Goal: Complete application form

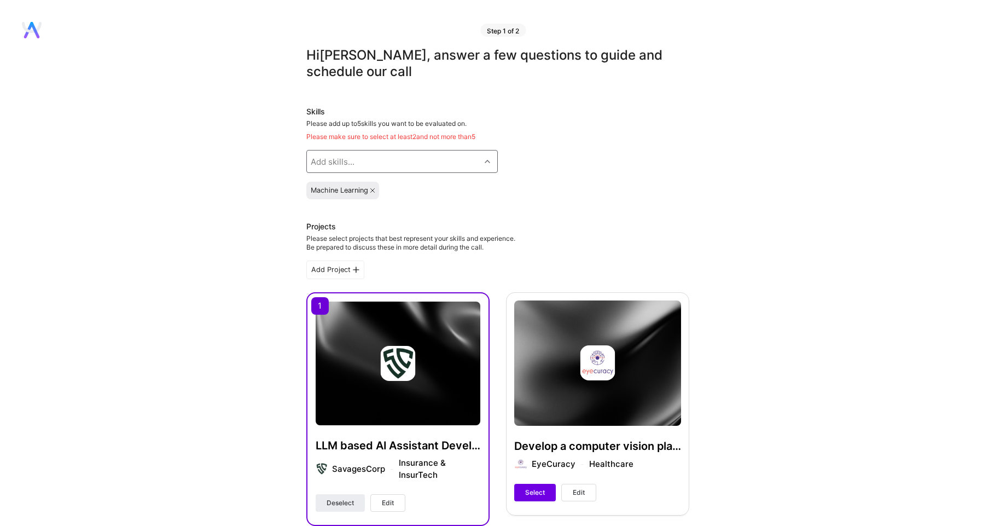
click at [462, 164] on div "Add skills..." at bounding box center [393, 161] width 173 height 22
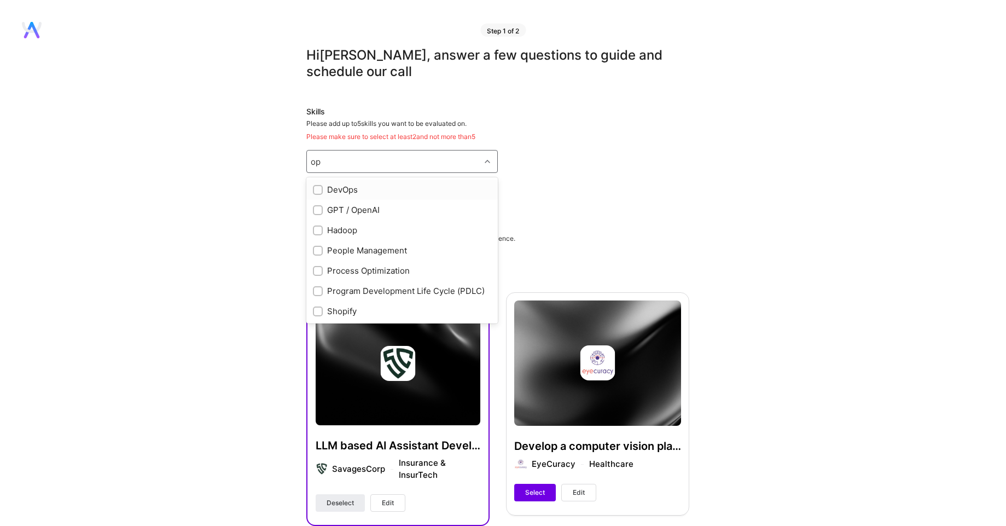
type input "o"
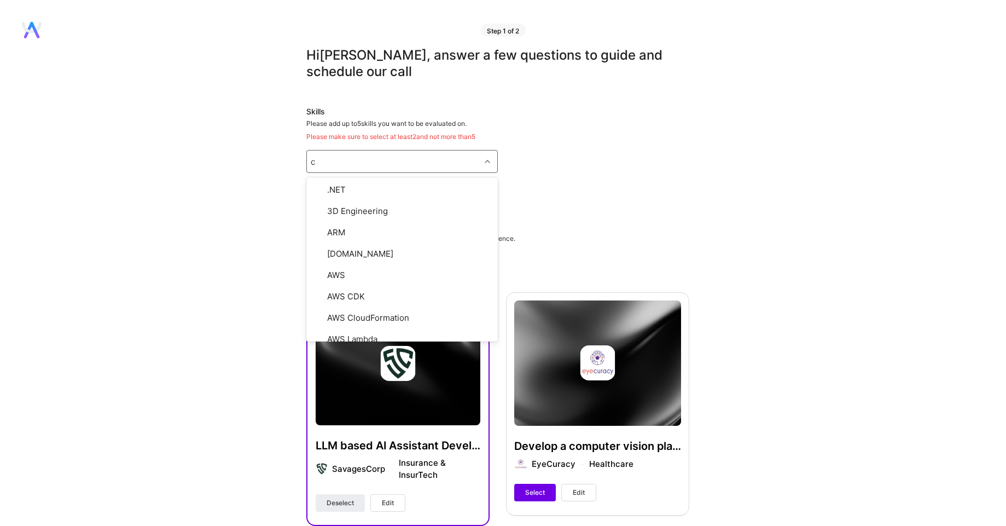
type input "ci"
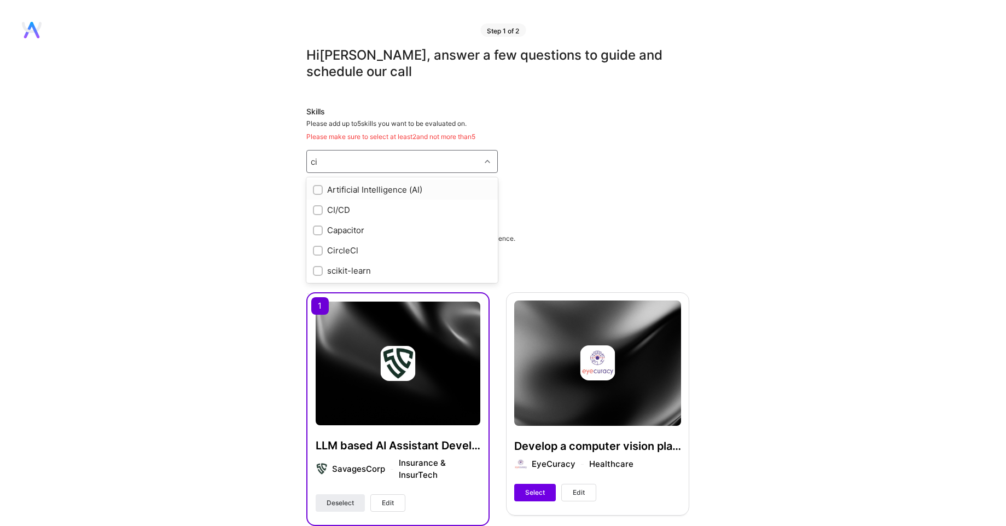
click at [383, 188] on div "Artificial Intelligence (AI)" at bounding box center [402, 189] width 178 height 11
checkbox input "true"
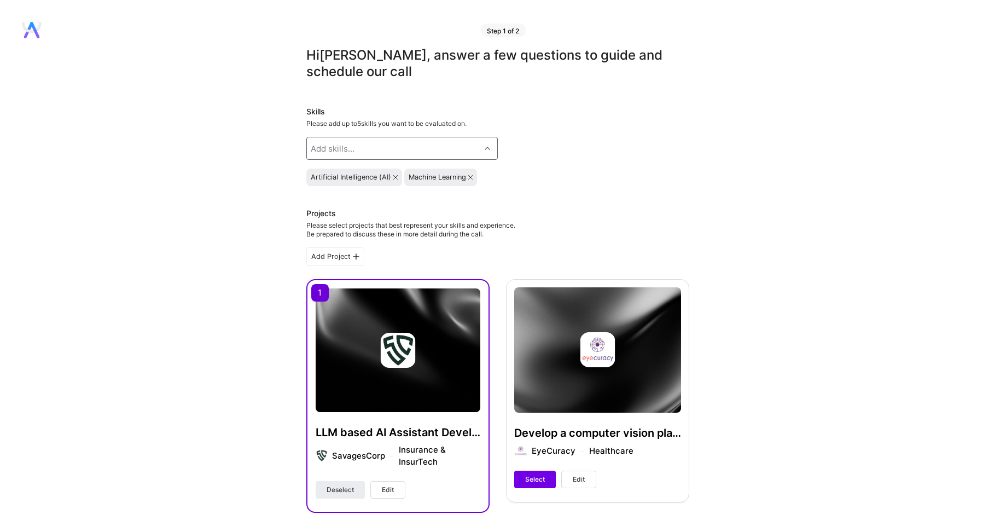
click at [381, 150] on div "Add skills..." at bounding box center [393, 148] width 173 height 22
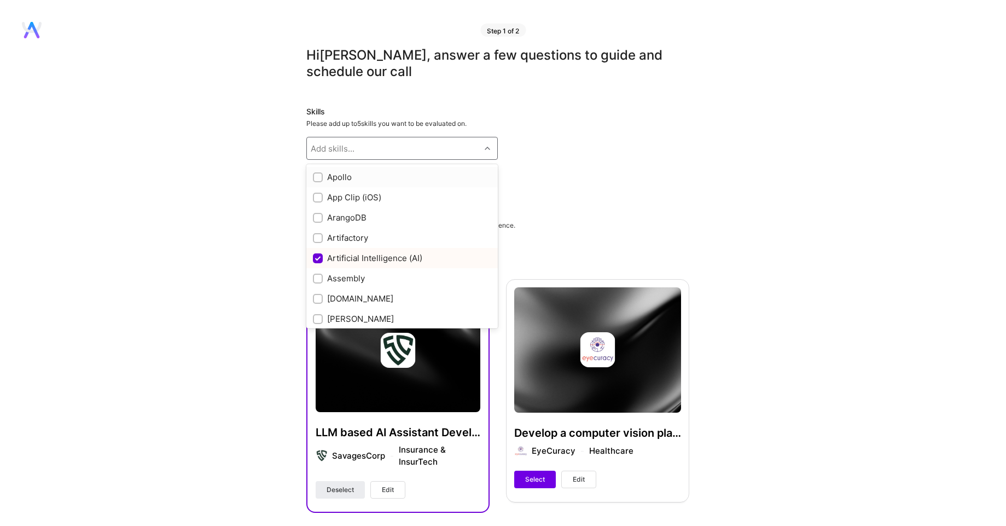
scroll to position [656, 0]
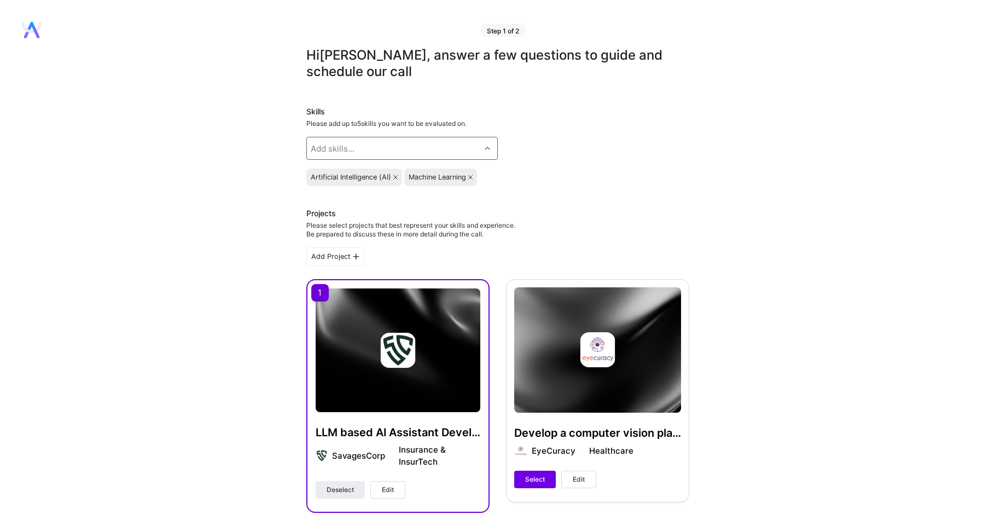
click at [399, 148] on div "Add skills..." at bounding box center [393, 148] width 173 height 22
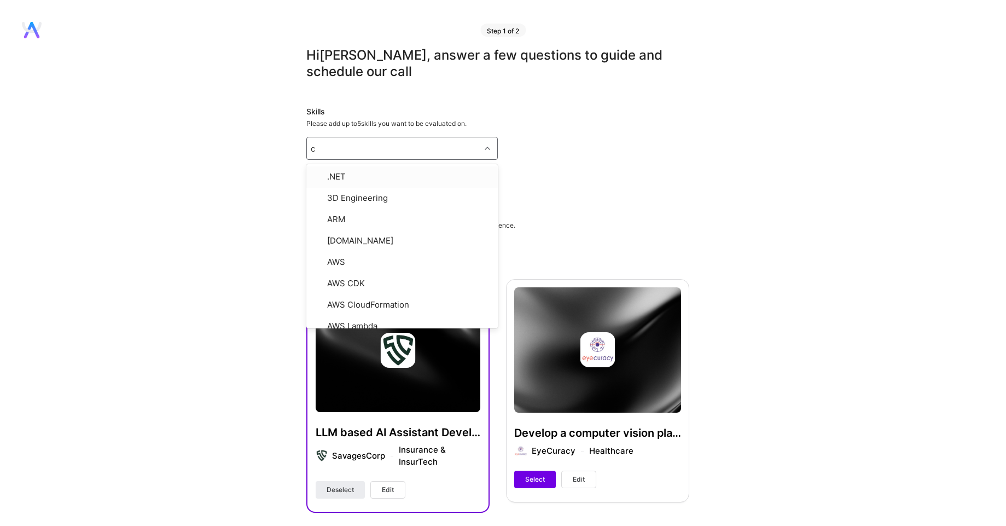
type input "ci"
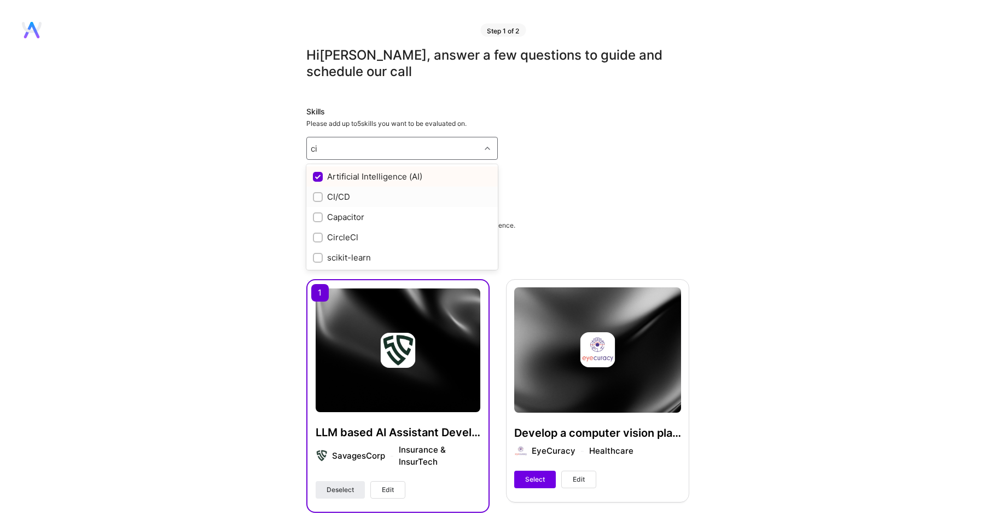
click at [345, 198] on div "CI/CD" at bounding box center [402, 196] width 178 height 11
checkbox input "true"
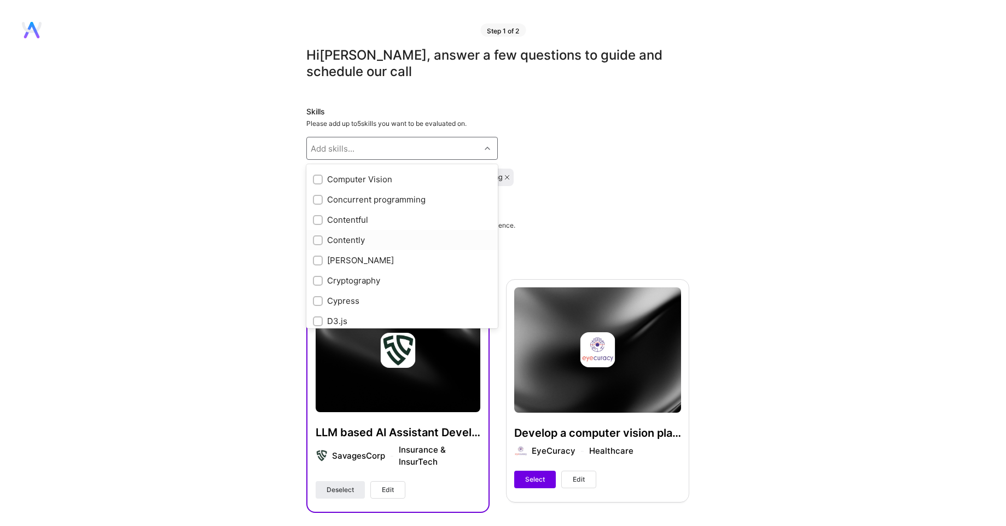
scroll to position [1247, 0]
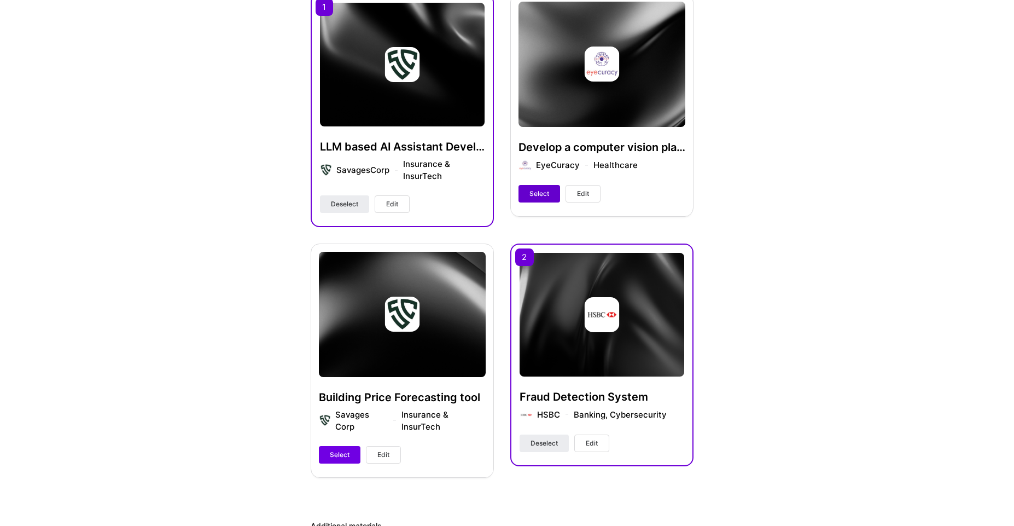
scroll to position [263, 0]
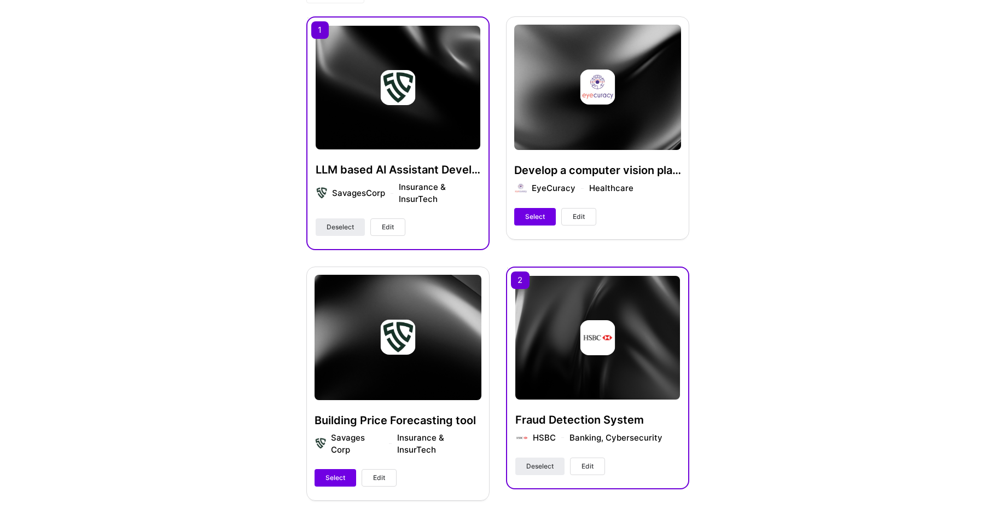
click at [581, 218] on span "Edit" at bounding box center [579, 217] width 12 height 10
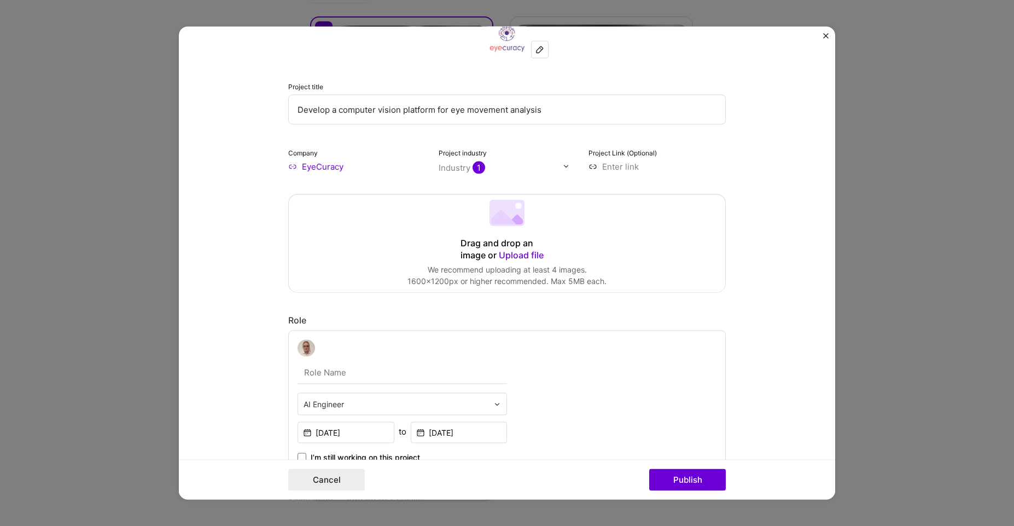
scroll to position [0, 0]
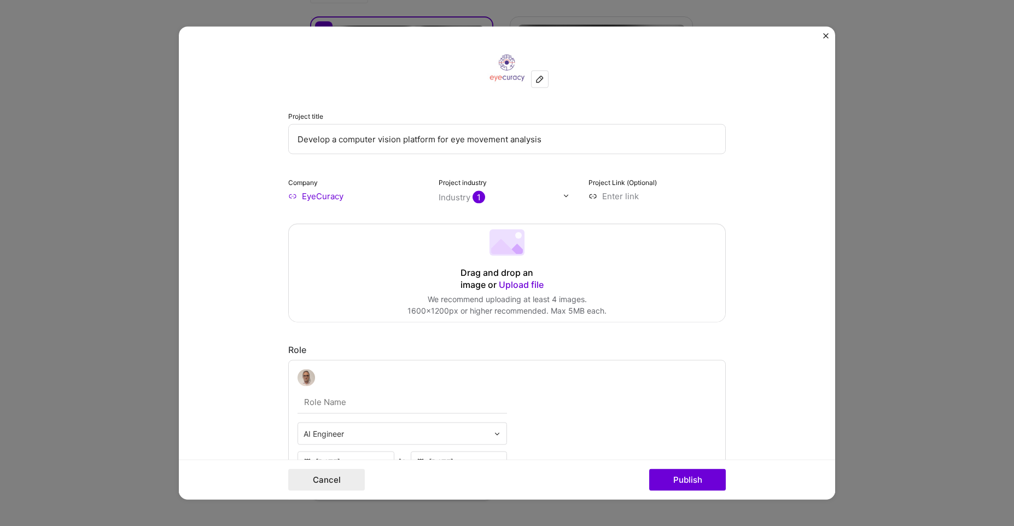
click at [825, 37] on img "Close" at bounding box center [825, 35] width 5 height 5
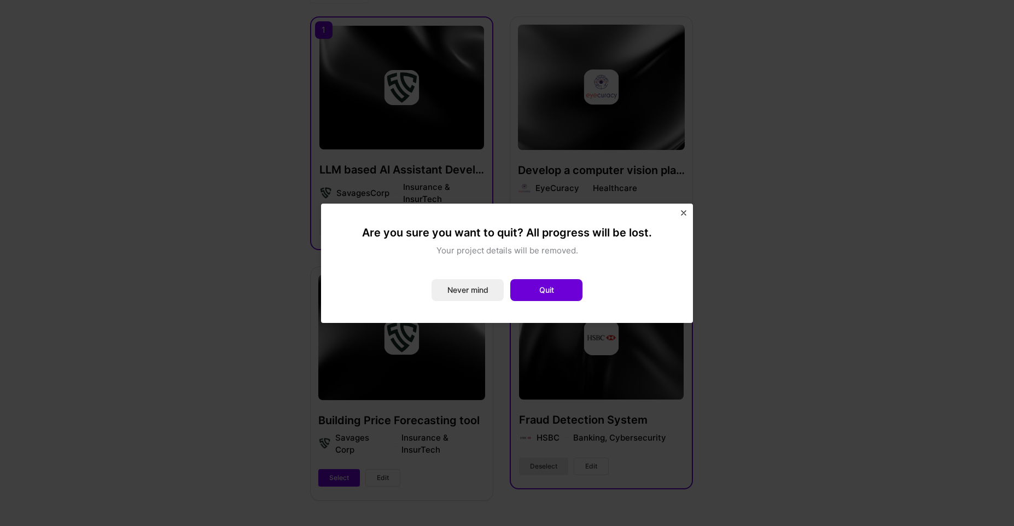
click at [684, 213] on img "Close" at bounding box center [683, 212] width 5 height 5
click at [478, 292] on button "Never mind" at bounding box center [468, 290] width 72 height 22
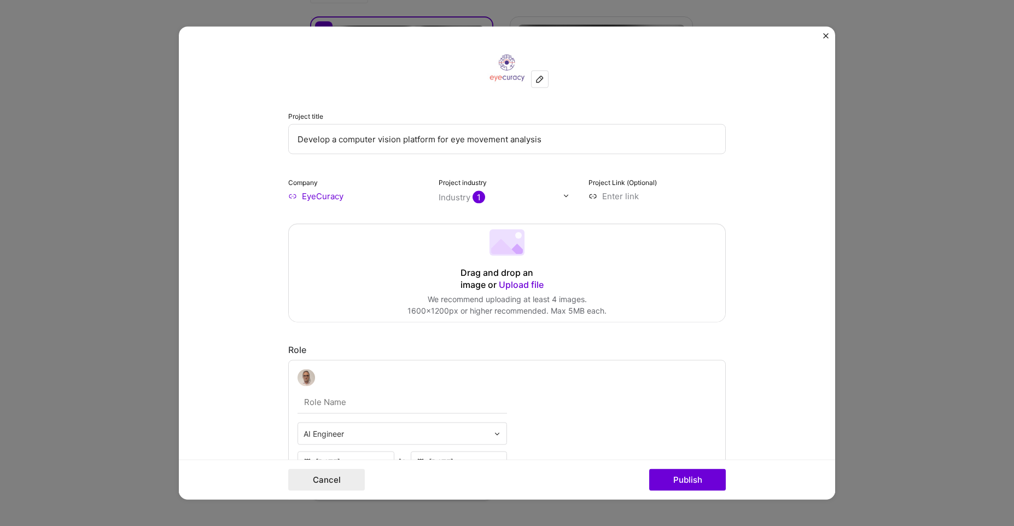
click at [827, 34] on img "Close" at bounding box center [825, 35] width 5 height 5
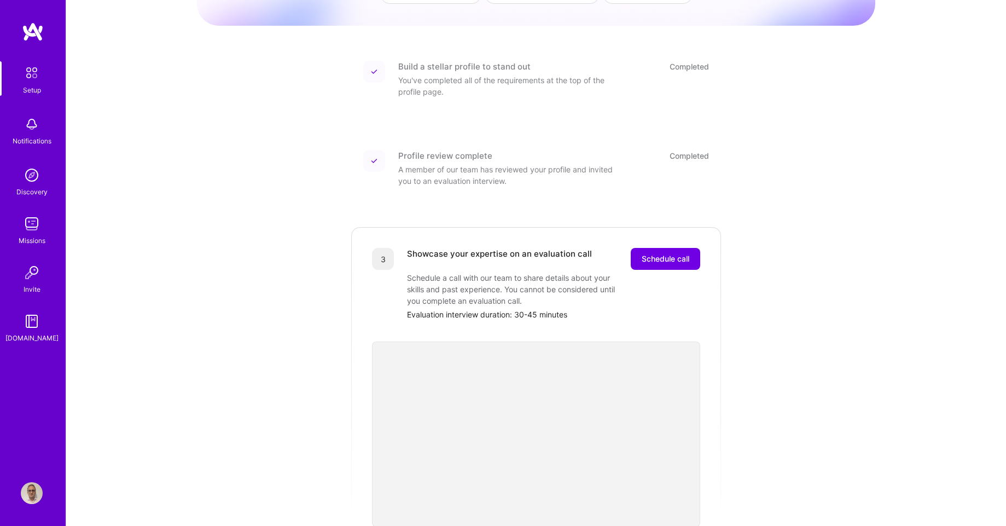
scroll to position [131, 0]
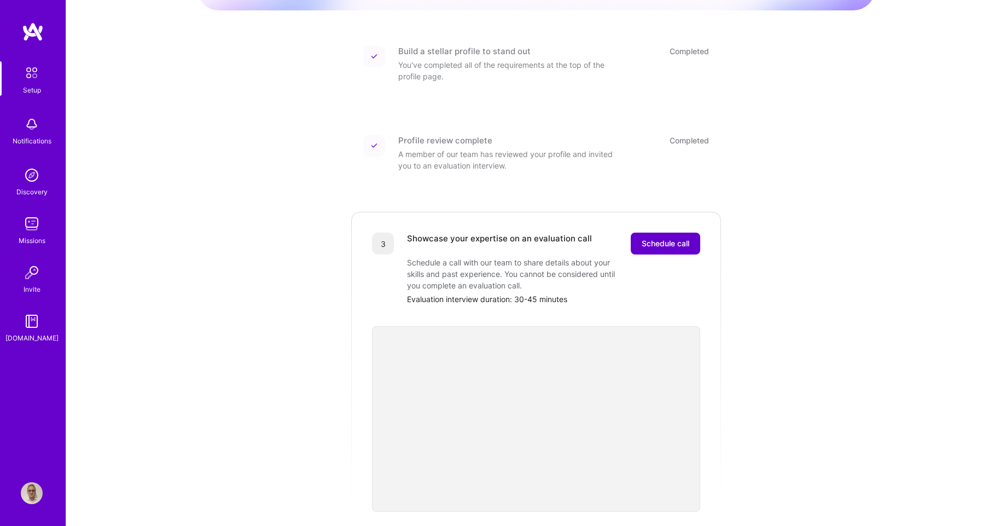
click at [655, 238] on span "Schedule call" at bounding box center [666, 243] width 48 height 11
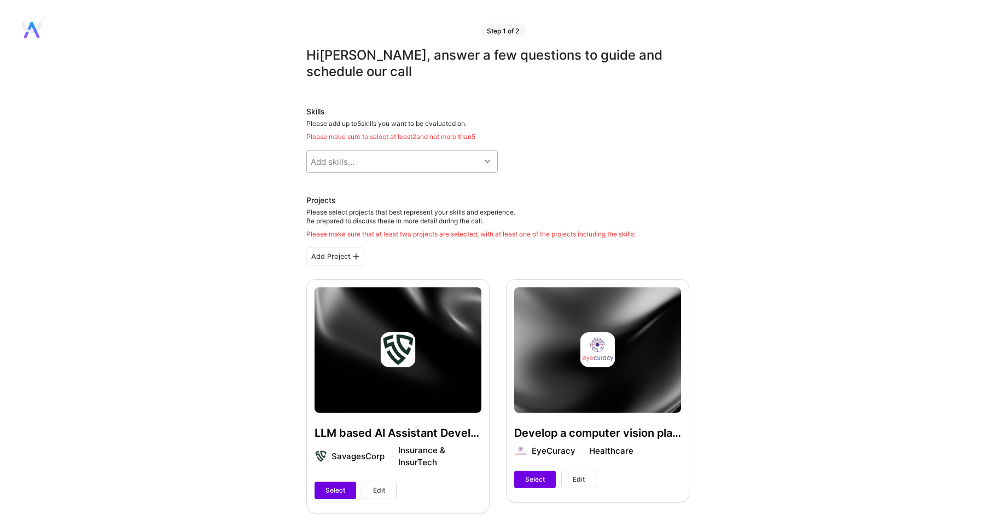
click at [457, 167] on div "Add skills..." at bounding box center [393, 161] width 173 height 22
type input "machin"
click at [387, 190] on div "Machine Learning" at bounding box center [402, 189] width 178 height 11
checkbox input "true"
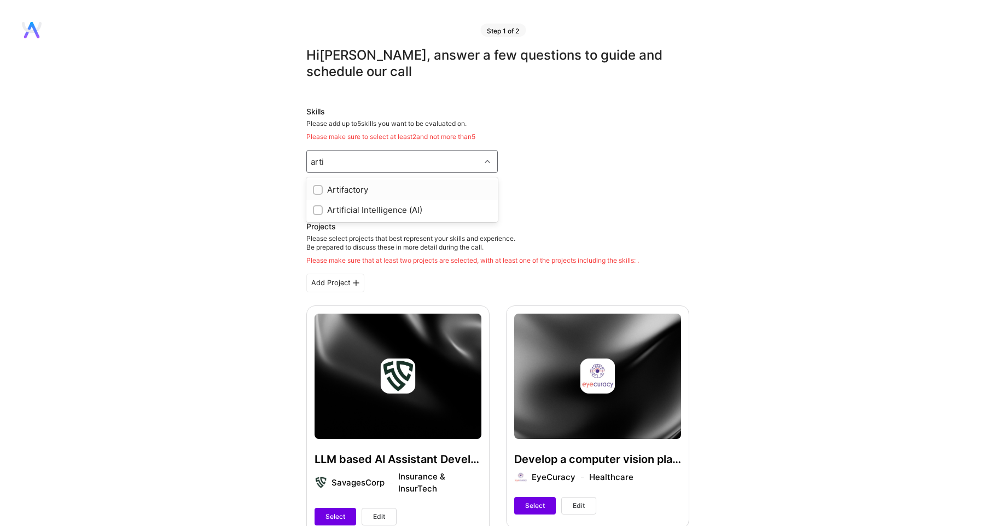
type input "artif"
click at [366, 211] on div "Artificial Intelligence (AI)" at bounding box center [402, 209] width 178 height 11
checkbox input "true"
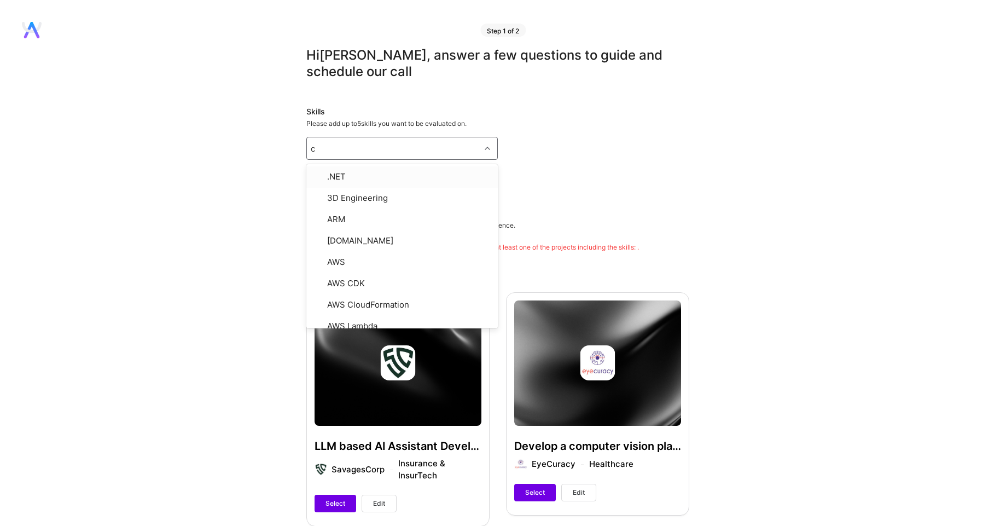
type input "ci"
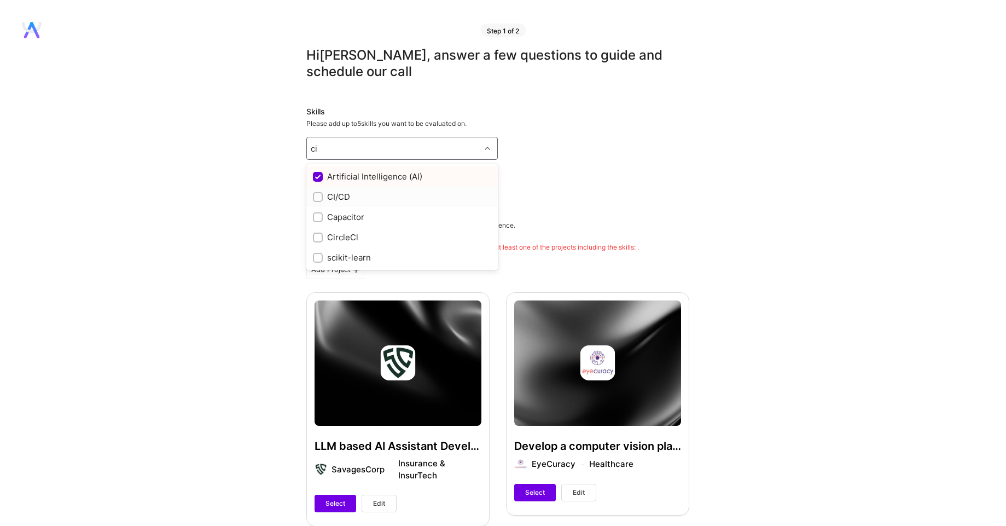
click at [341, 201] on div "CI/CD" at bounding box center [402, 196] width 178 height 11
checkbox input "true"
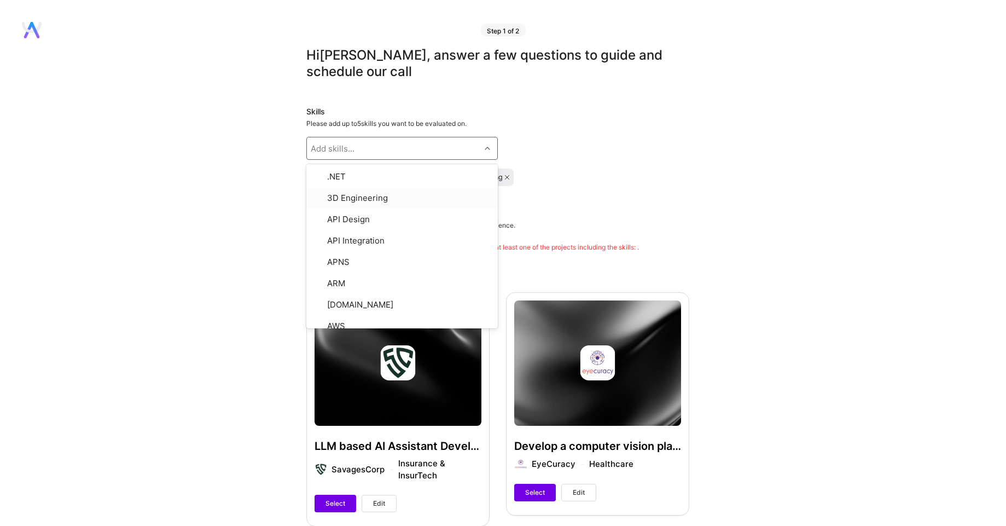
click at [632, 180] on div "Artificial Intelligence (AI) CI/CD Machine Learning" at bounding box center [497, 177] width 383 height 18
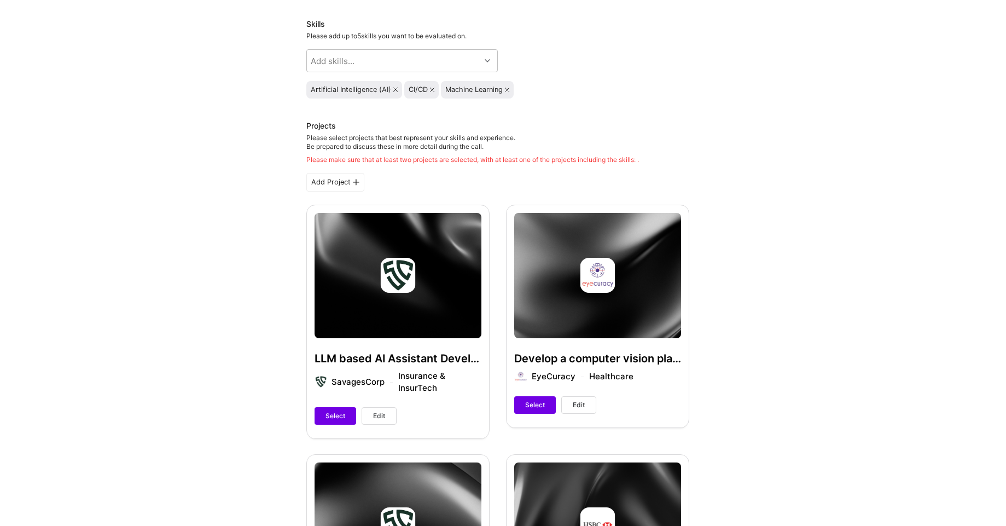
scroll to position [131, 0]
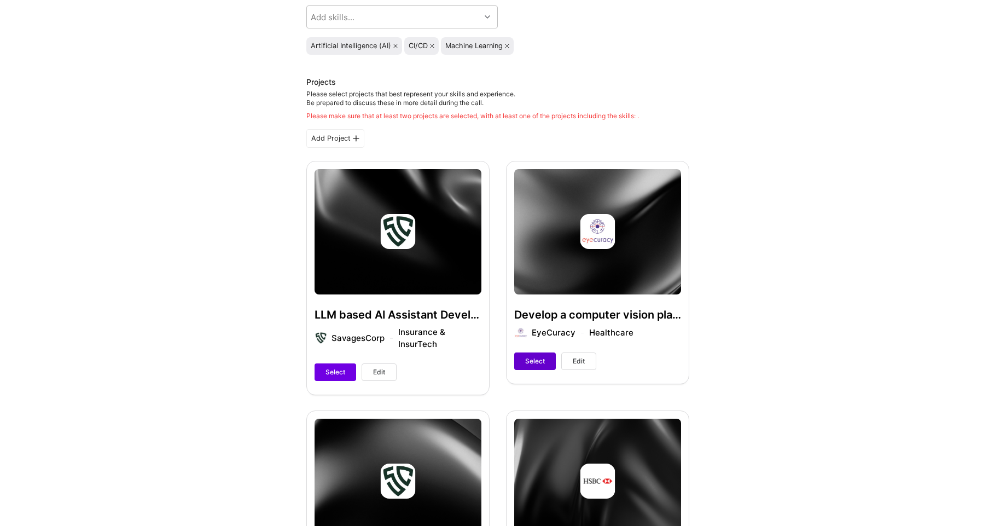
click at [540, 362] on span "Select" at bounding box center [535, 361] width 20 height 10
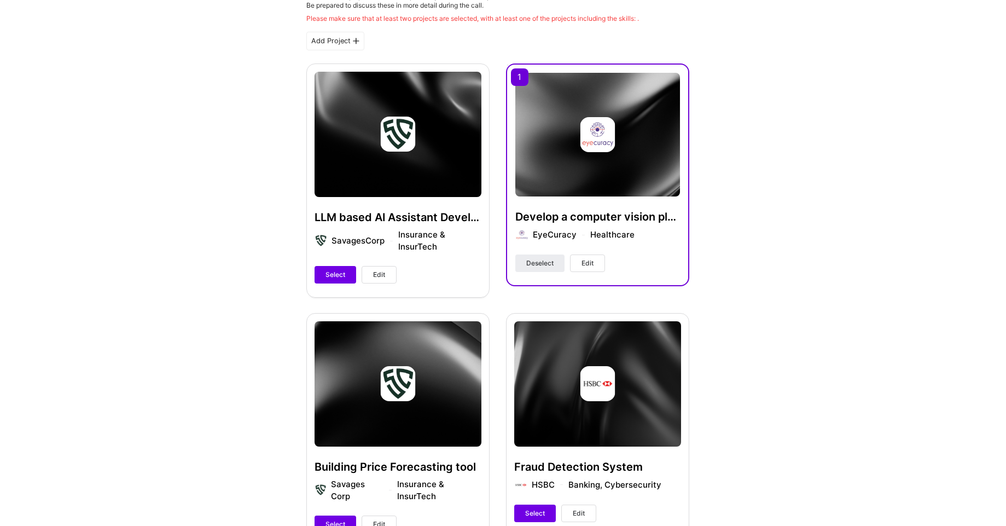
scroll to position [197, 0]
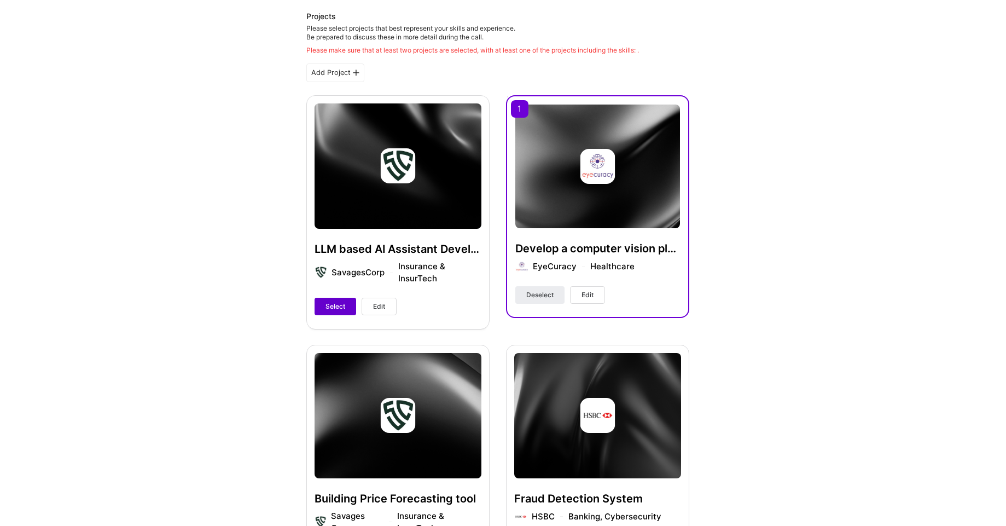
click at [335, 310] on span "Select" at bounding box center [335, 306] width 20 height 10
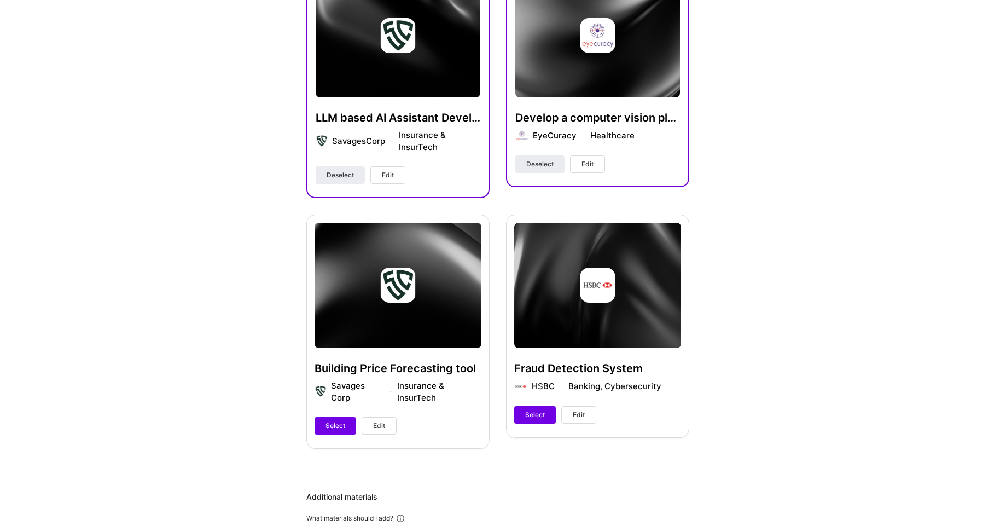
scroll to position [328, 0]
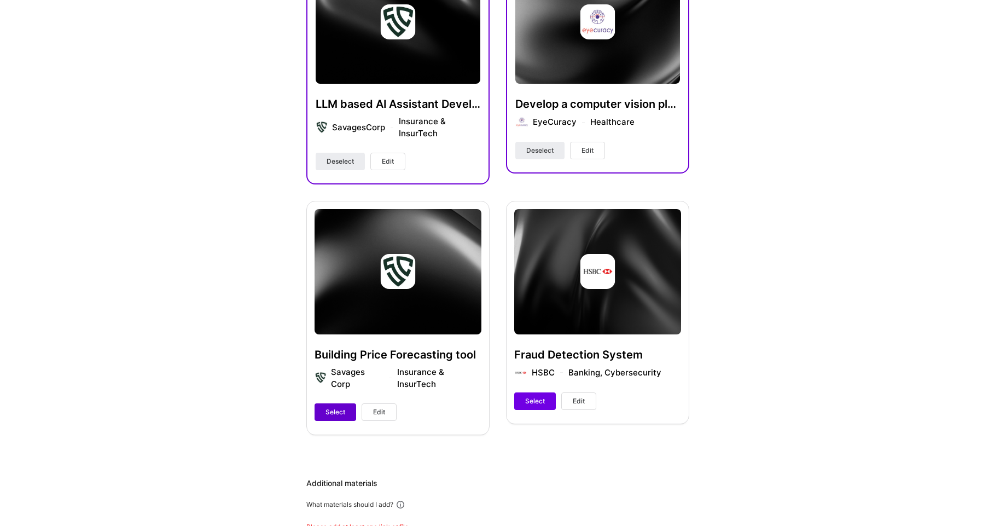
click at [339, 415] on span "Select" at bounding box center [335, 412] width 20 height 10
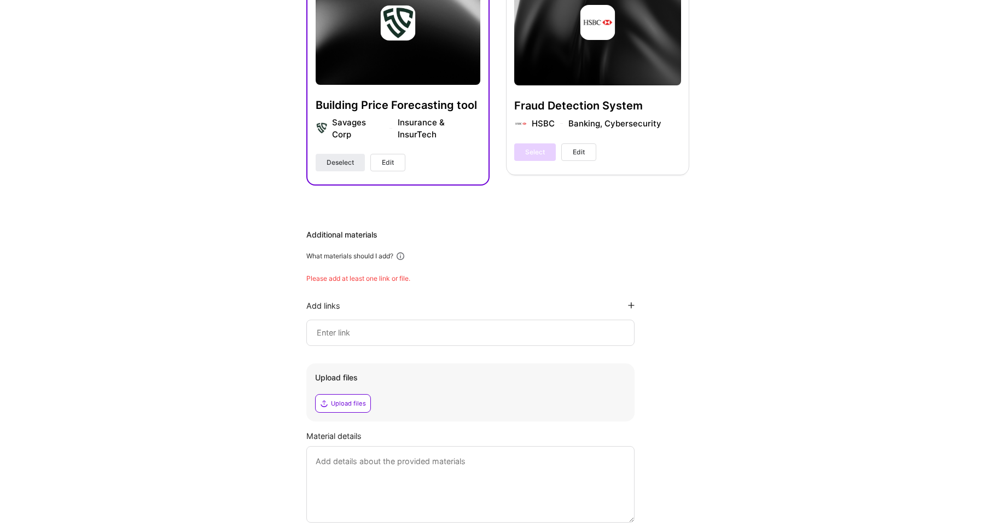
scroll to position [591, 0]
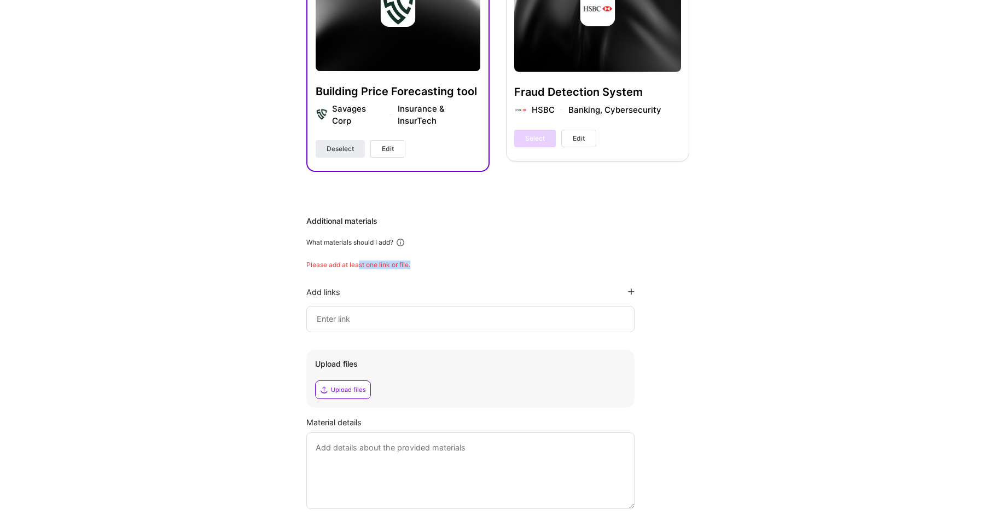
drag, startPoint x: 358, startPoint y: 264, endPoint x: 423, endPoint y: 263, distance: 64.5
click at [423, 263] on div "Please add at least one link or file." at bounding box center [497, 264] width 383 height 9
click at [378, 319] on input at bounding box center [471, 318] width 310 height 13
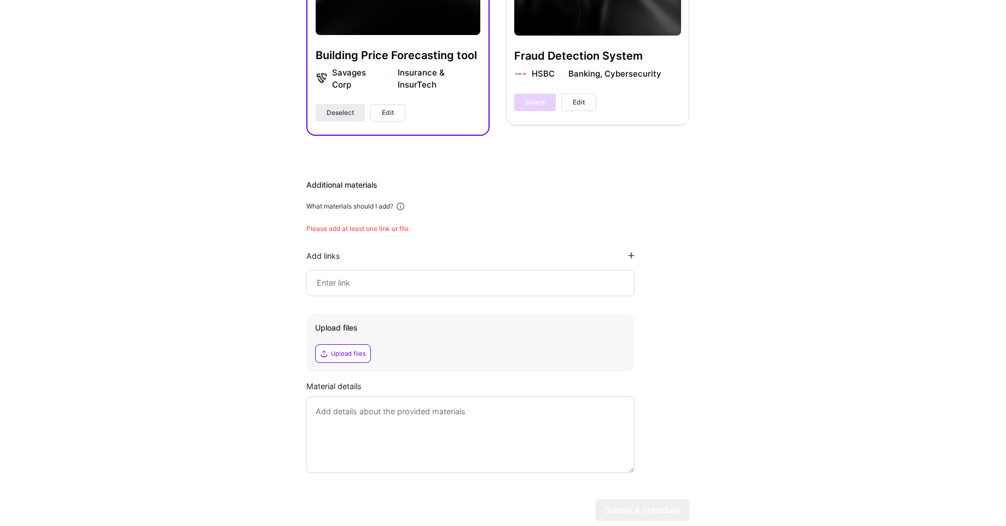
scroll to position [656, 0]
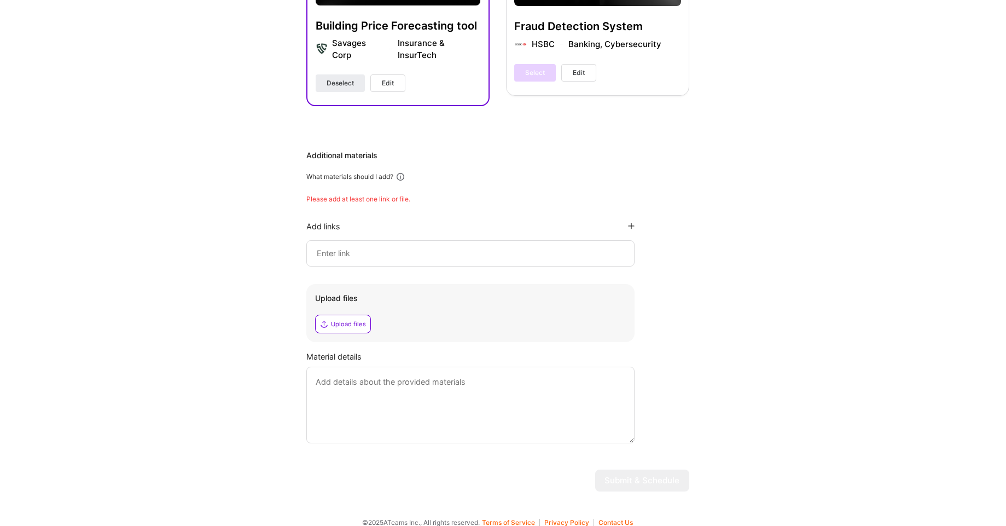
click at [352, 253] on input at bounding box center [471, 253] width 310 height 13
paste input "[URL][DOMAIN_NAME]"
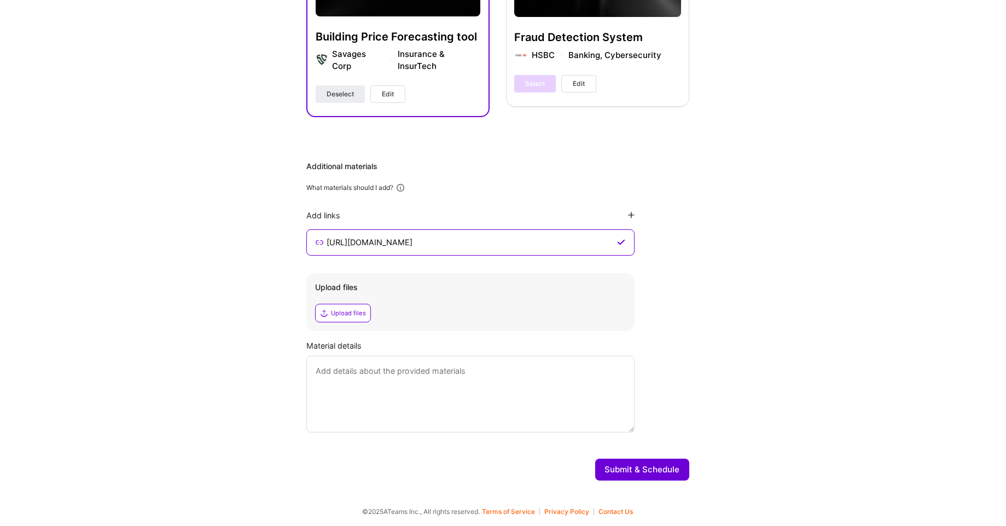
click at [480, 243] on input "[URL][DOMAIN_NAME]" at bounding box center [469, 242] width 289 height 13
paste input "[URL][DOMAIN_NAME]"
type input "[URL][DOMAIN_NAME], [URL][DOMAIN_NAME]"
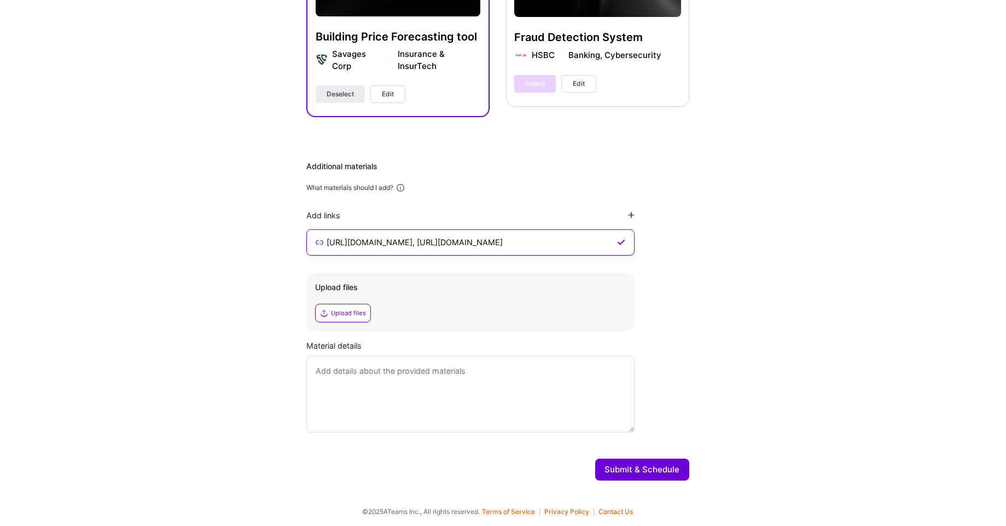
click at [386, 390] on textarea at bounding box center [470, 394] width 328 height 77
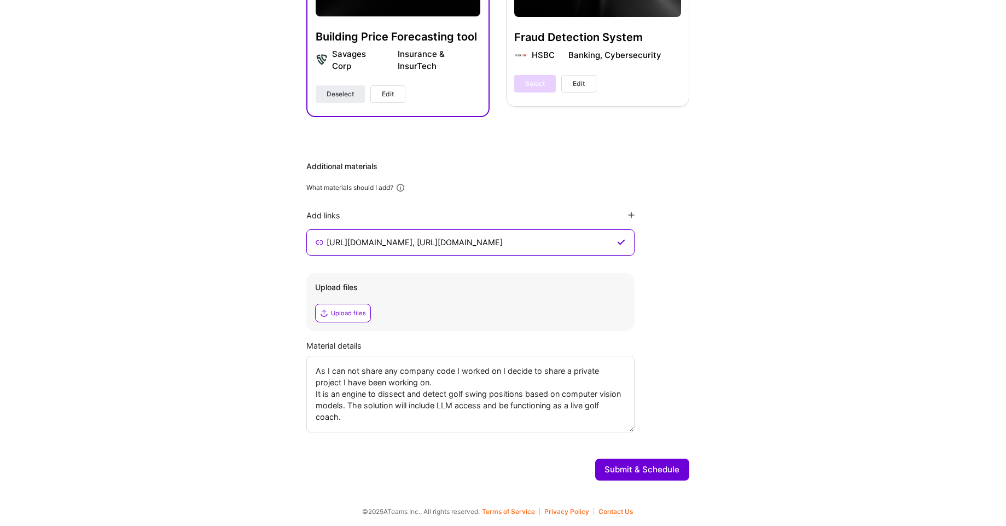
click at [439, 406] on textarea "As I can not share any company code I worked on I decide to share a private pro…" at bounding box center [470, 394] width 328 height 77
click at [486, 405] on textarea "As I can not share any company code I worked on I decide to share a private pro…" at bounding box center [470, 394] width 328 height 77
click at [447, 420] on textarea "As I can not share any company code I worked on I decide to share a private pro…" at bounding box center [470, 394] width 328 height 77
click at [343, 405] on textarea "As I can not share any company code I worked on I decide to share a private pro…" at bounding box center [470, 394] width 328 height 77
click at [556, 418] on textarea "As I can not share any company code I worked on I decide to share a private pro…" at bounding box center [470, 394] width 328 height 77
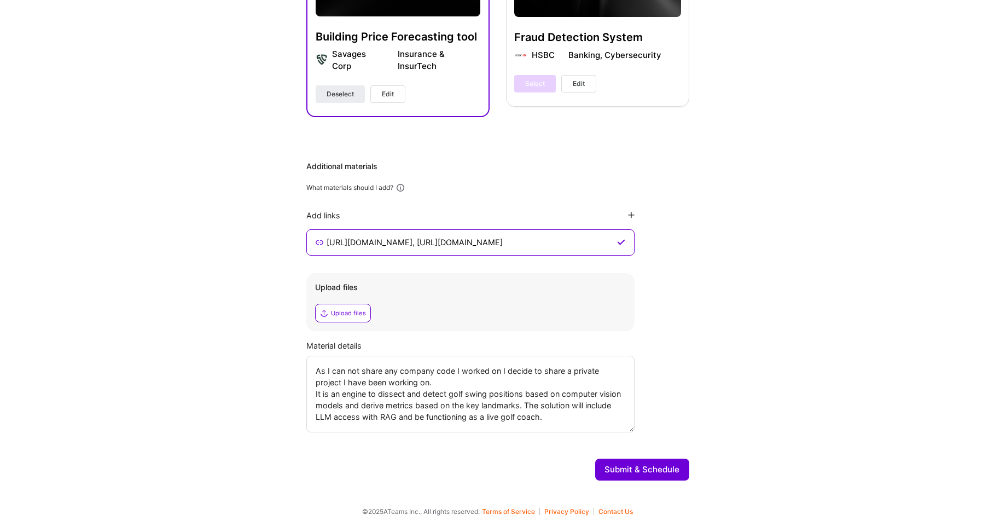
click at [465, 372] on textarea "As I can not share any company code I worked on I decide to share a private pro…" at bounding box center [470, 394] width 328 height 77
click at [462, 372] on textarea "As I can not share any company code I worked on I decide to share a private pro…" at bounding box center [470, 394] width 328 height 77
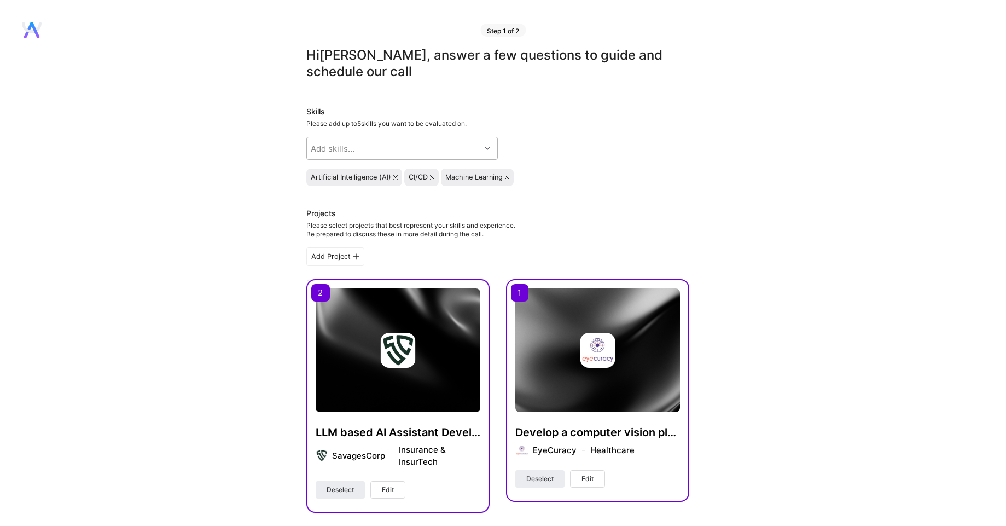
type textarea "As I can not share any company code I have worked on I decide to share a privat…"
click at [380, 149] on div "Add skills..." at bounding box center [393, 148] width 173 height 22
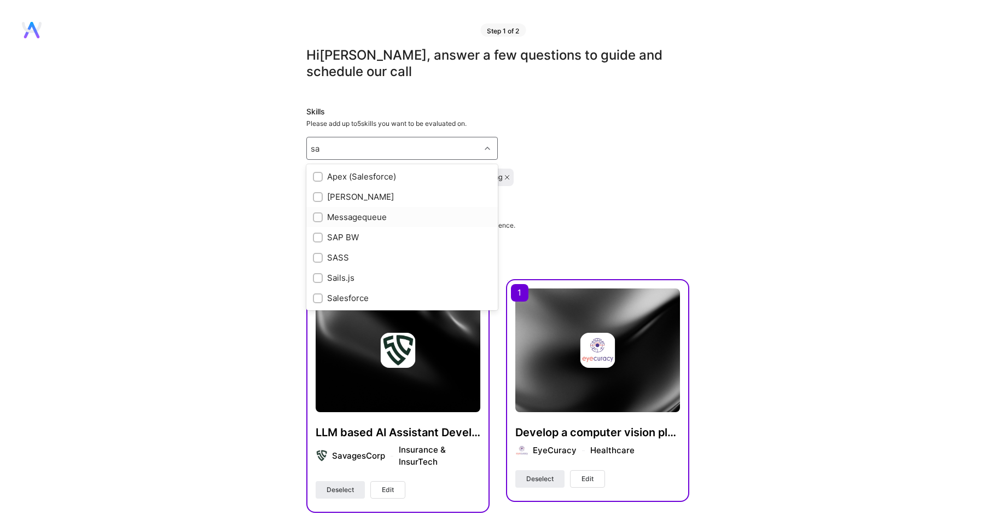
type input "s"
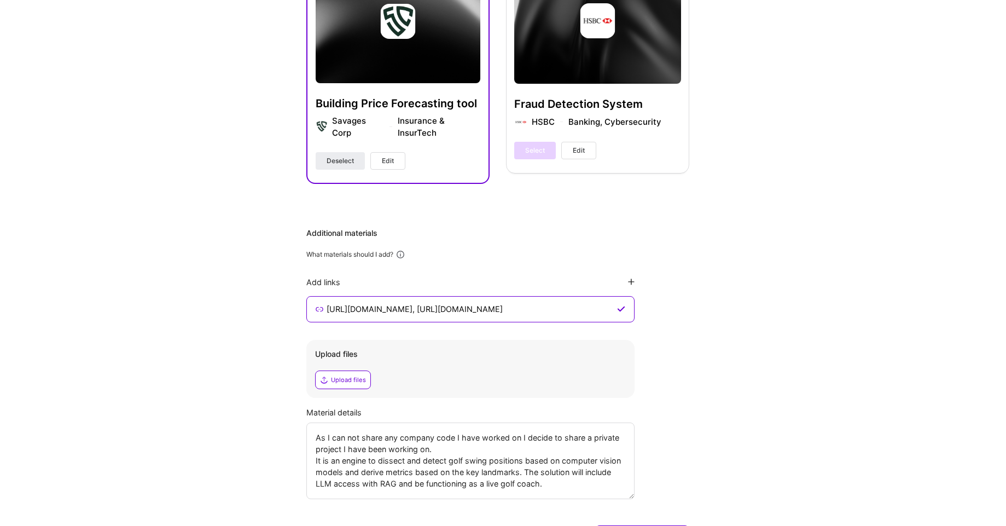
scroll to position [645, 0]
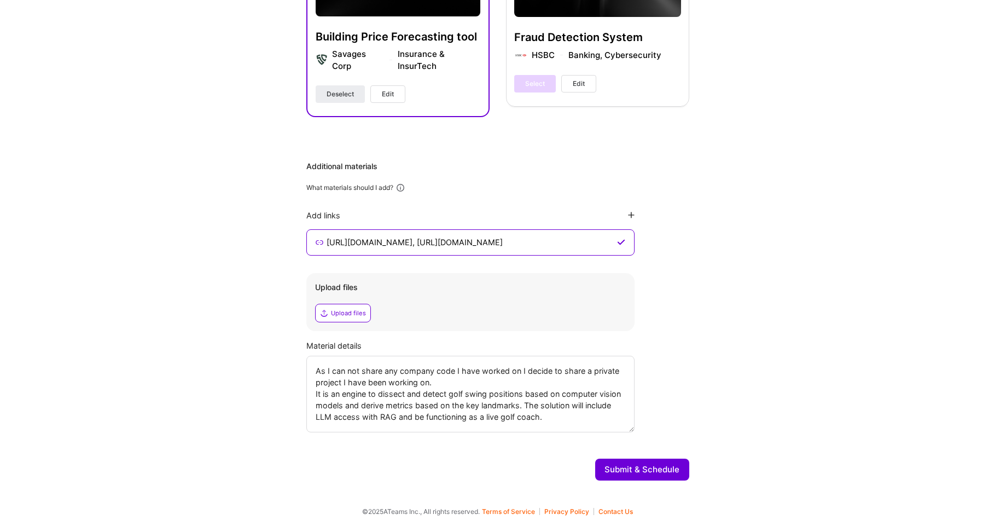
click at [655, 469] on button "Submit & Schedule" at bounding box center [642, 469] width 94 height 22
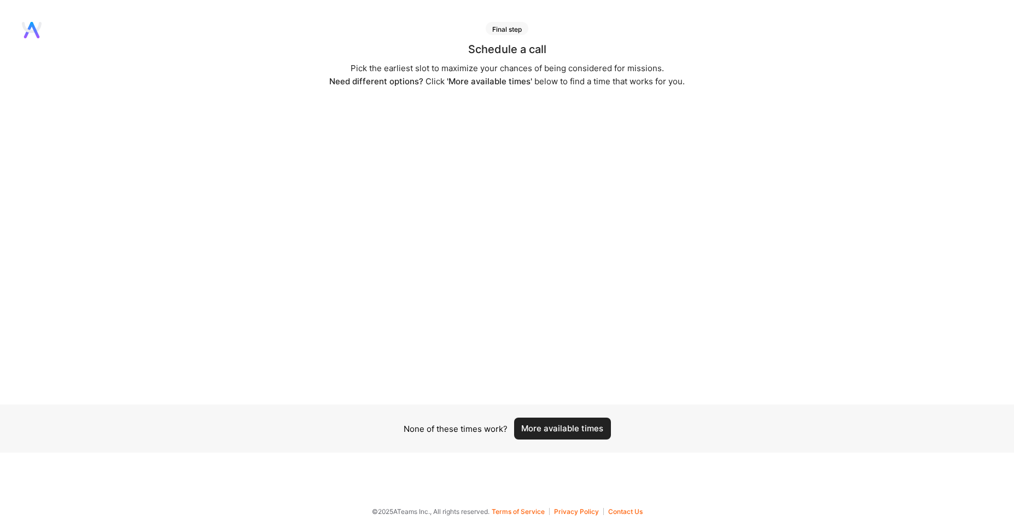
click at [589, 428] on button "More available times" at bounding box center [562, 428] width 97 height 22
click at [558, 429] on button "More available times" at bounding box center [562, 428] width 97 height 22
click at [590, 429] on button "More available times" at bounding box center [562, 428] width 97 height 22
click at [562, 434] on button "More available times" at bounding box center [562, 428] width 97 height 22
click at [573, 430] on button "More available times" at bounding box center [562, 428] width 97 height 22
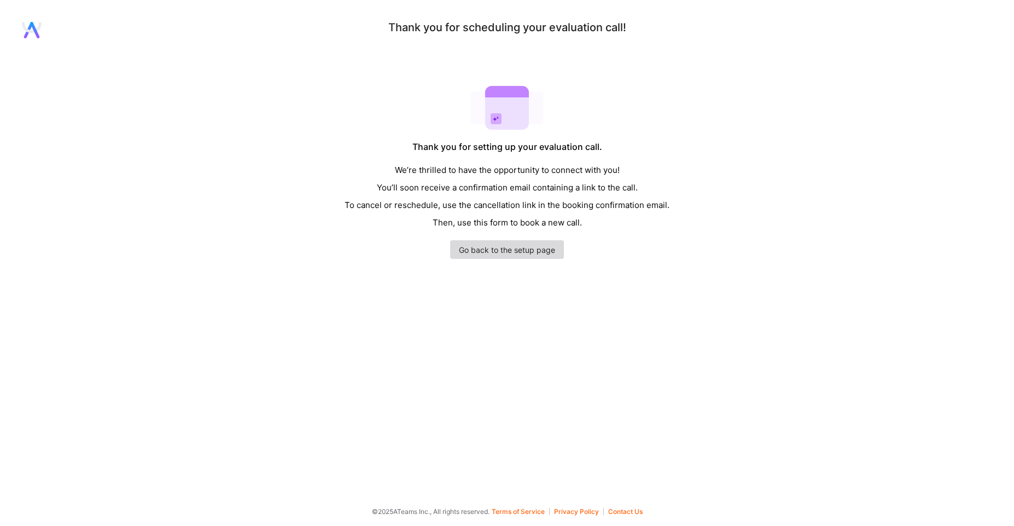
click at [544, 254] on link "Go back to the setup page" at bounding box center [507, 249] width 114 height 19
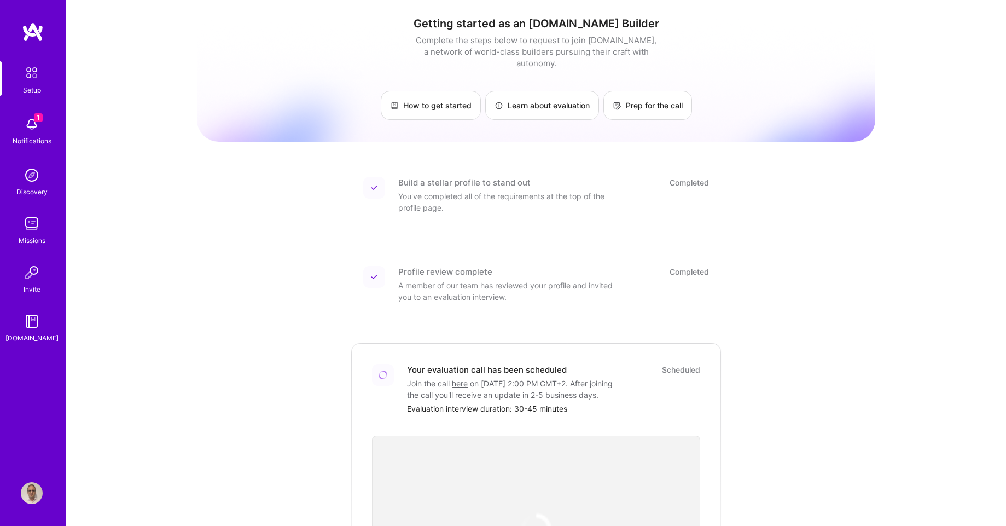
click at [36, 132] on img at bounding box center [32, 124] width 22 height 22
